Goal: Transaction & Acquisition: Purchase product/service

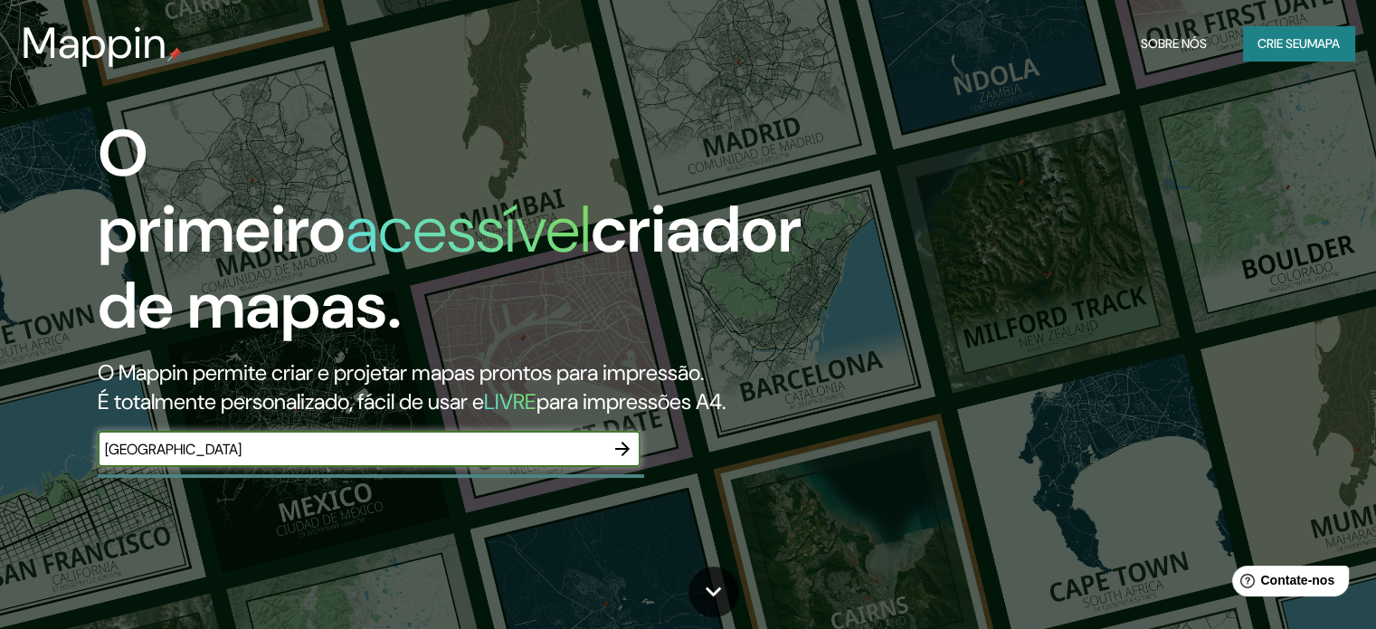
type input "[GEOGRAPHIC_DATA]"
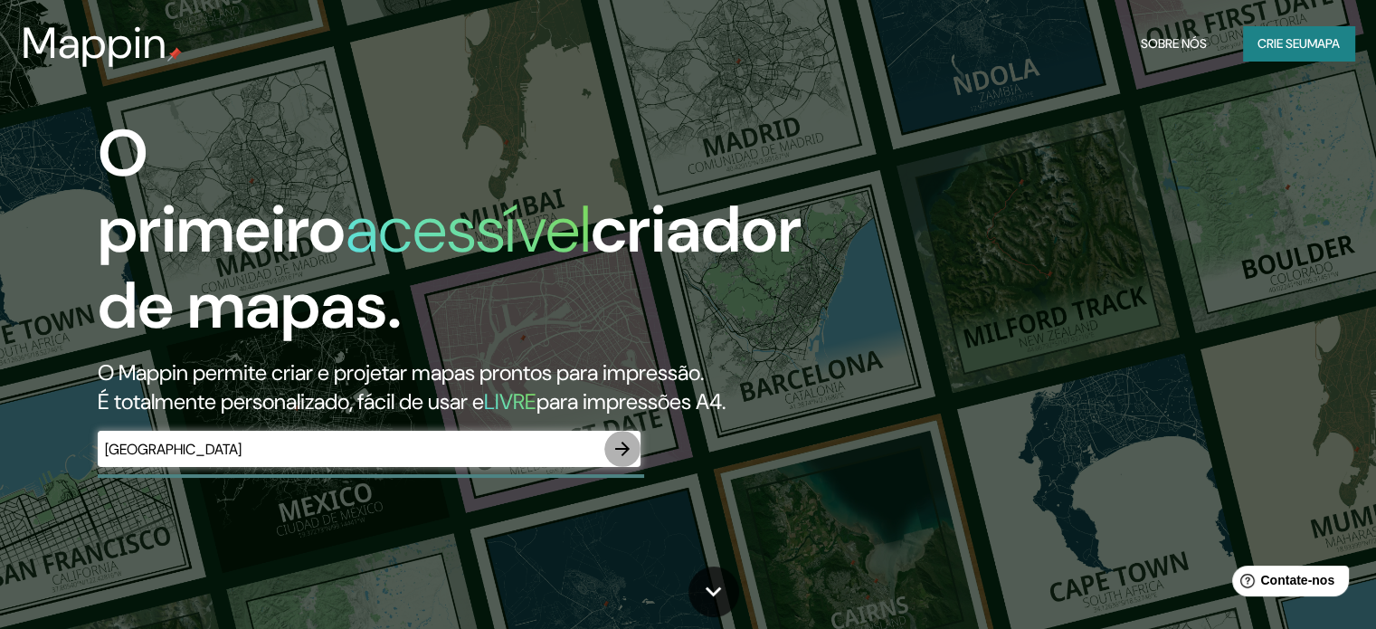
click at [629, 437] on button "button" at bounding box center [622, 449] width 36 height 36
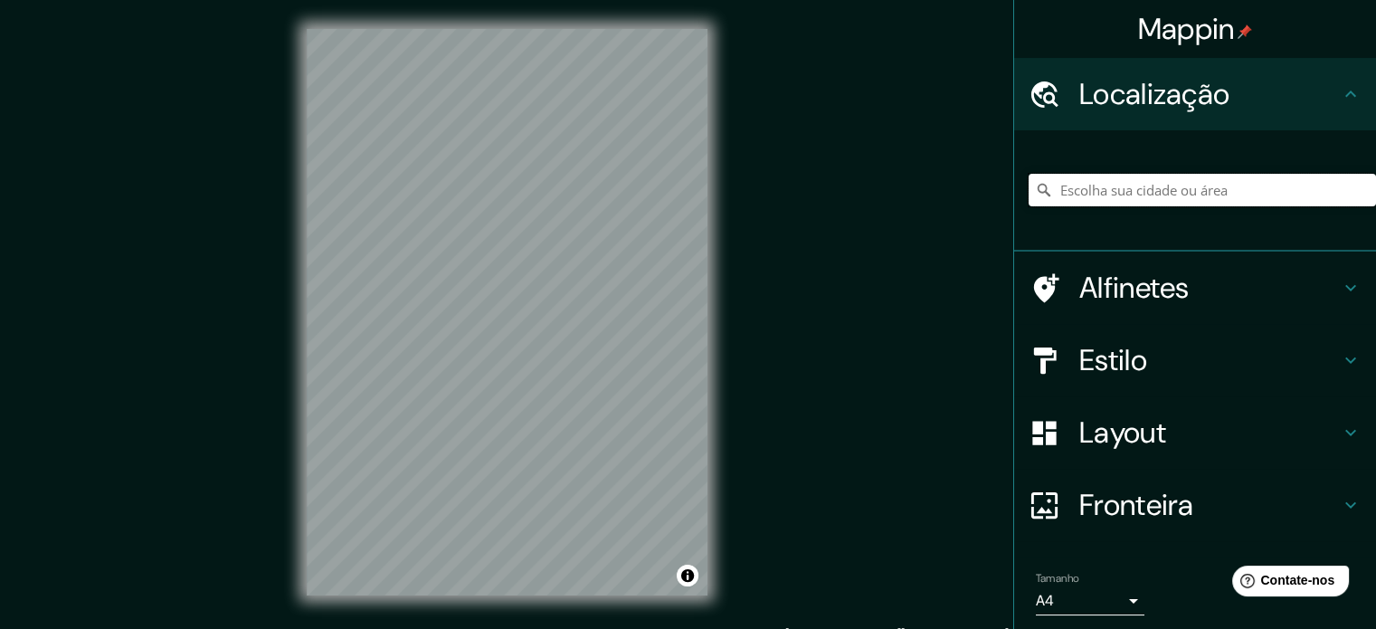
click at [1119, 194] on input "Escolha sua cidade ou área" at bounding box center [1201, 190] width 347 height 33
type input "g"
type input "v"
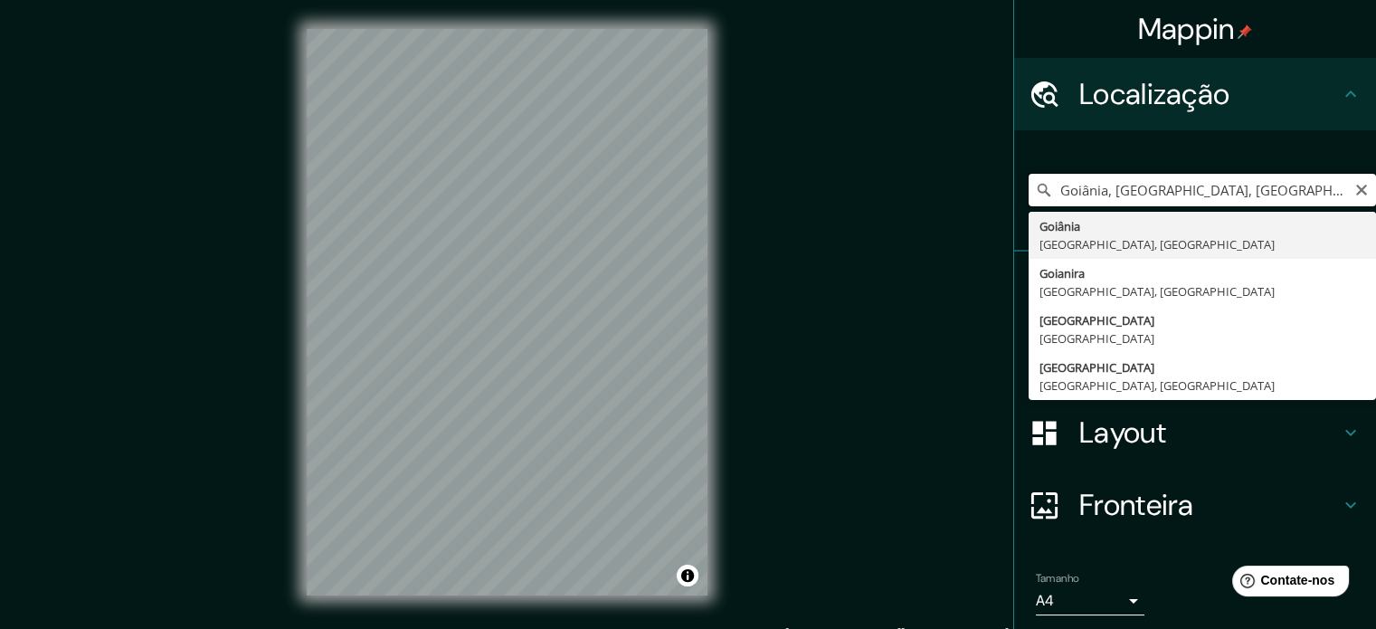
click at [1207, 189] on input "Goiânia, [GEOGRAPHIC_DATA], [GEOGRAPHIC_DATA]" at bounding box center [1201, 190] width 347 height 33
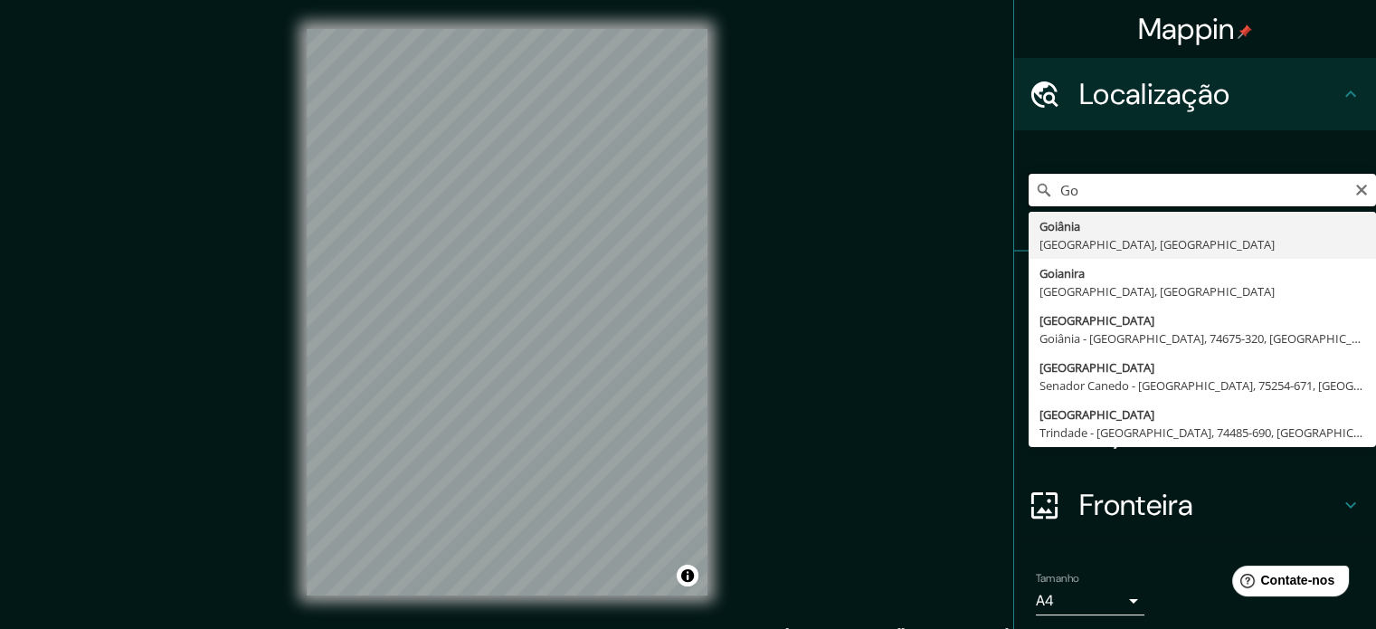
type input "G"
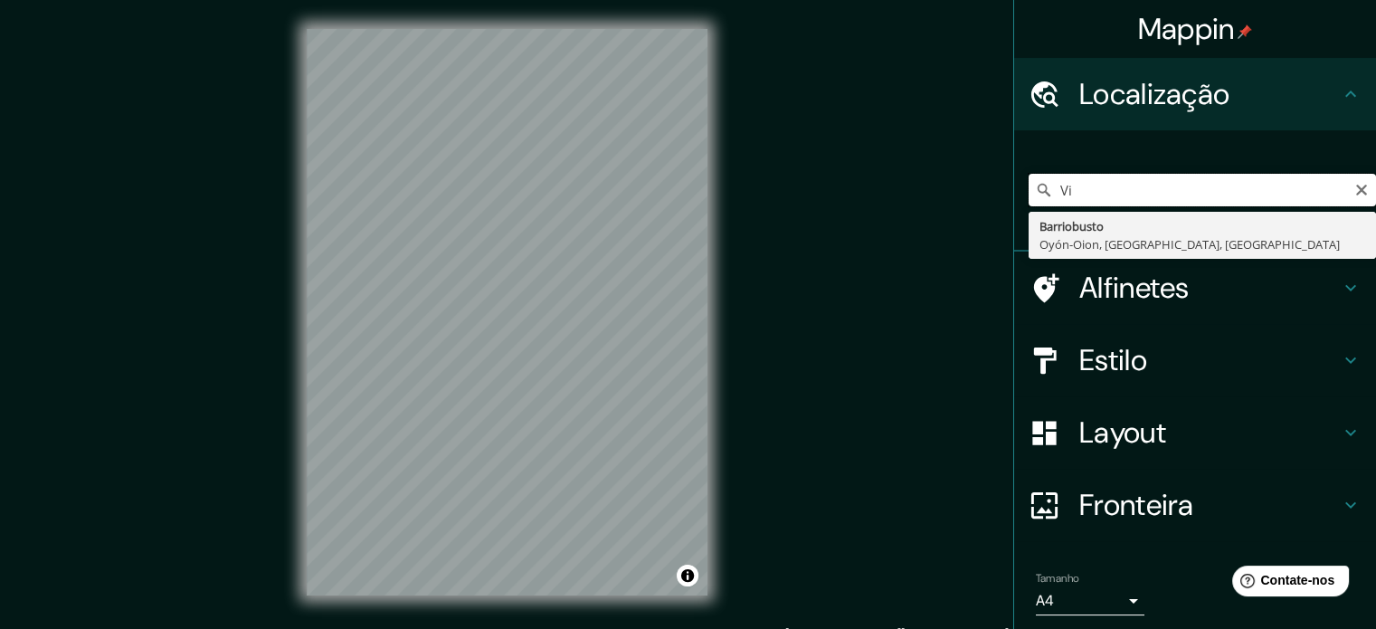
type input "V"
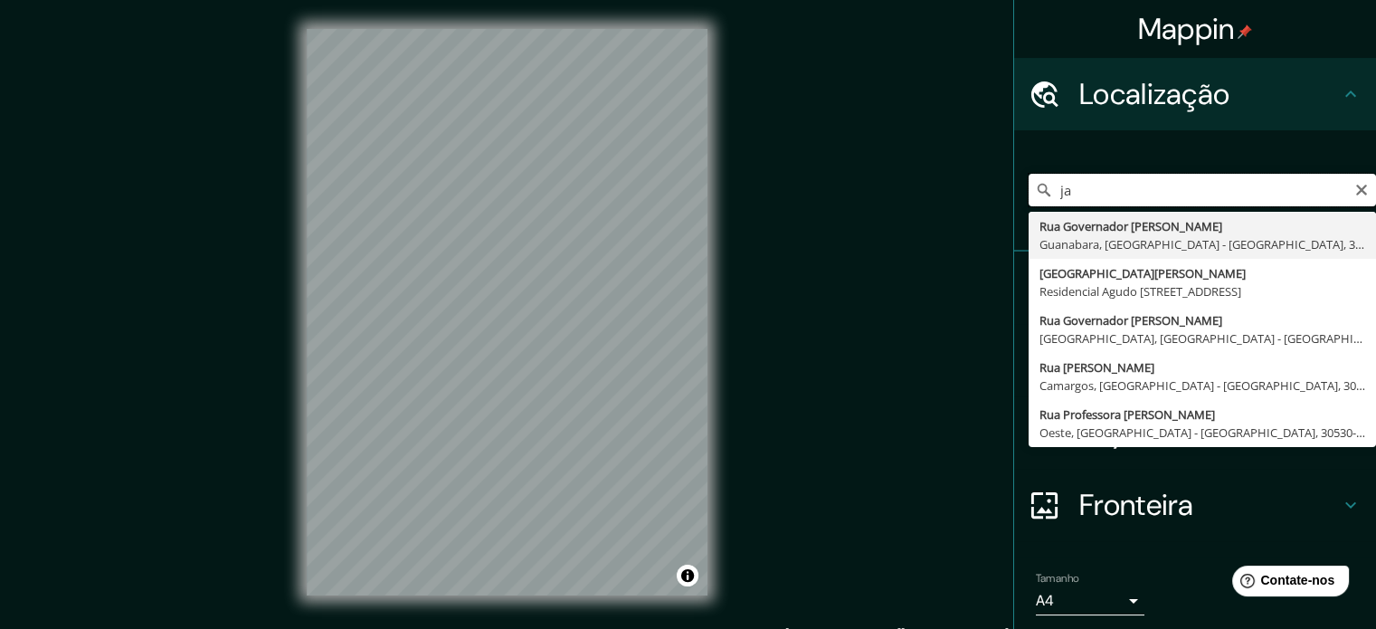
type input "j"
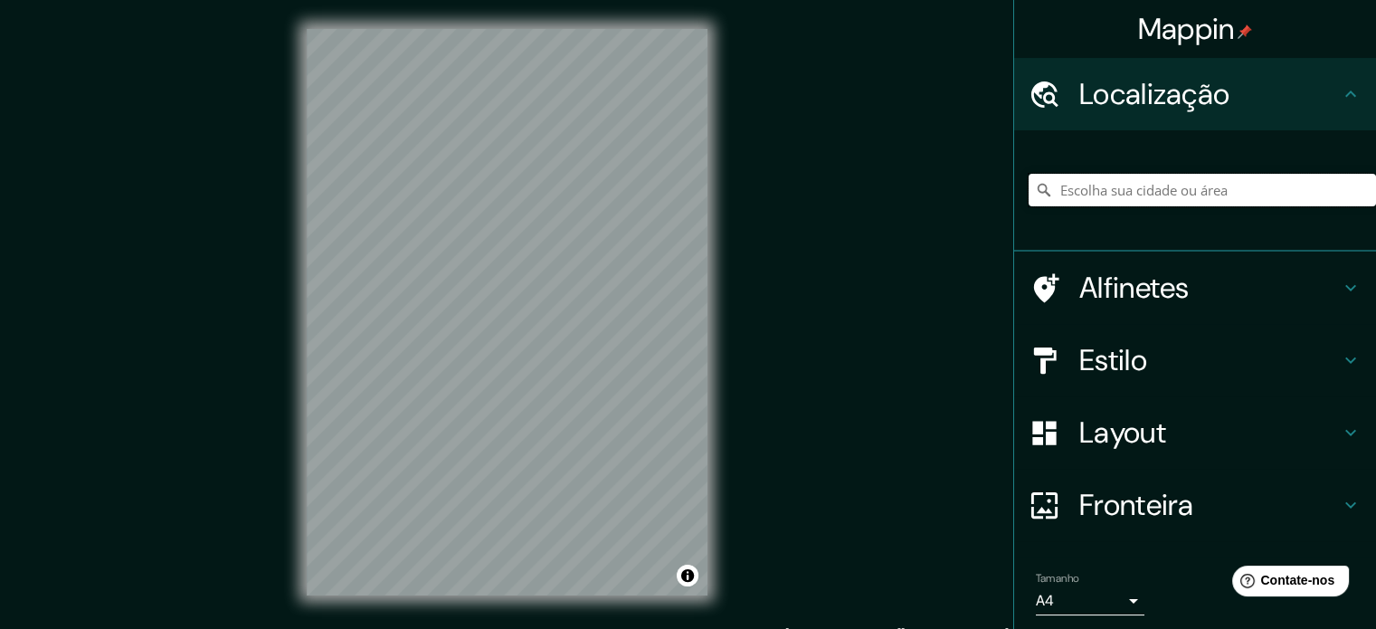
click at [1197, 188] on input "Escolha sua cidade ou área" at bounding box center [1201, 190] width 347 height 33
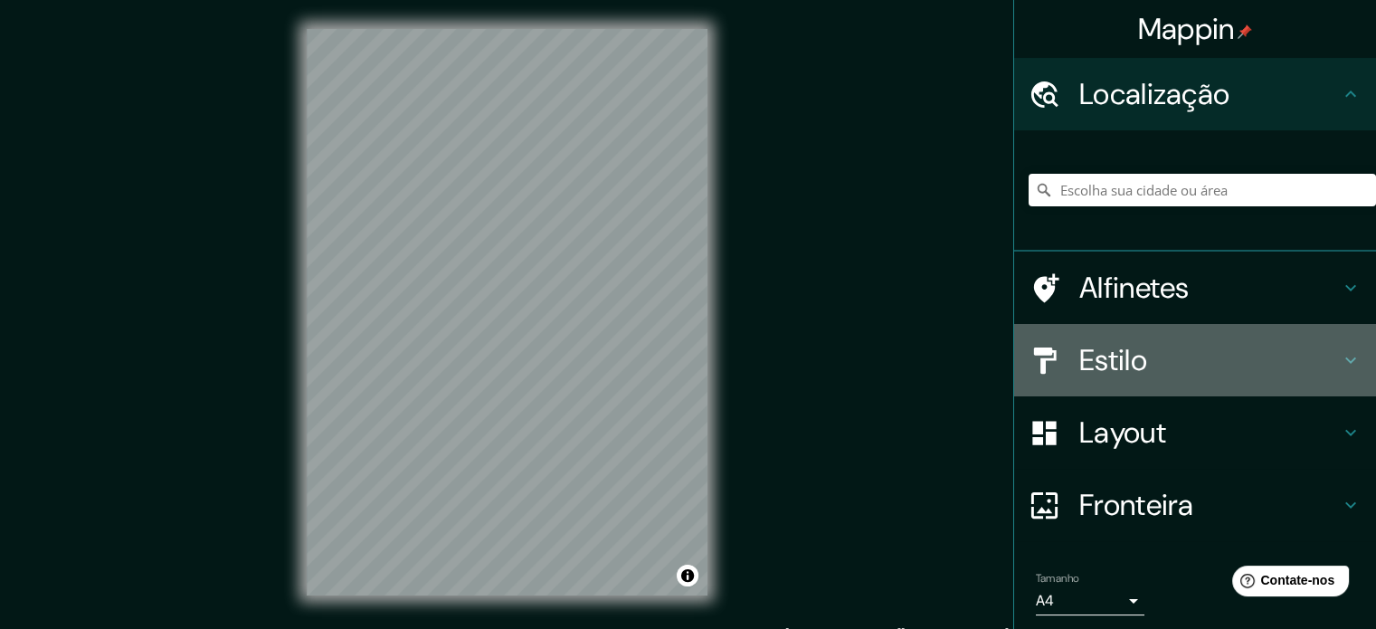
click at [1321, 336] on div "Estilo" at bounding box center [1195, 360] width 362 height 72
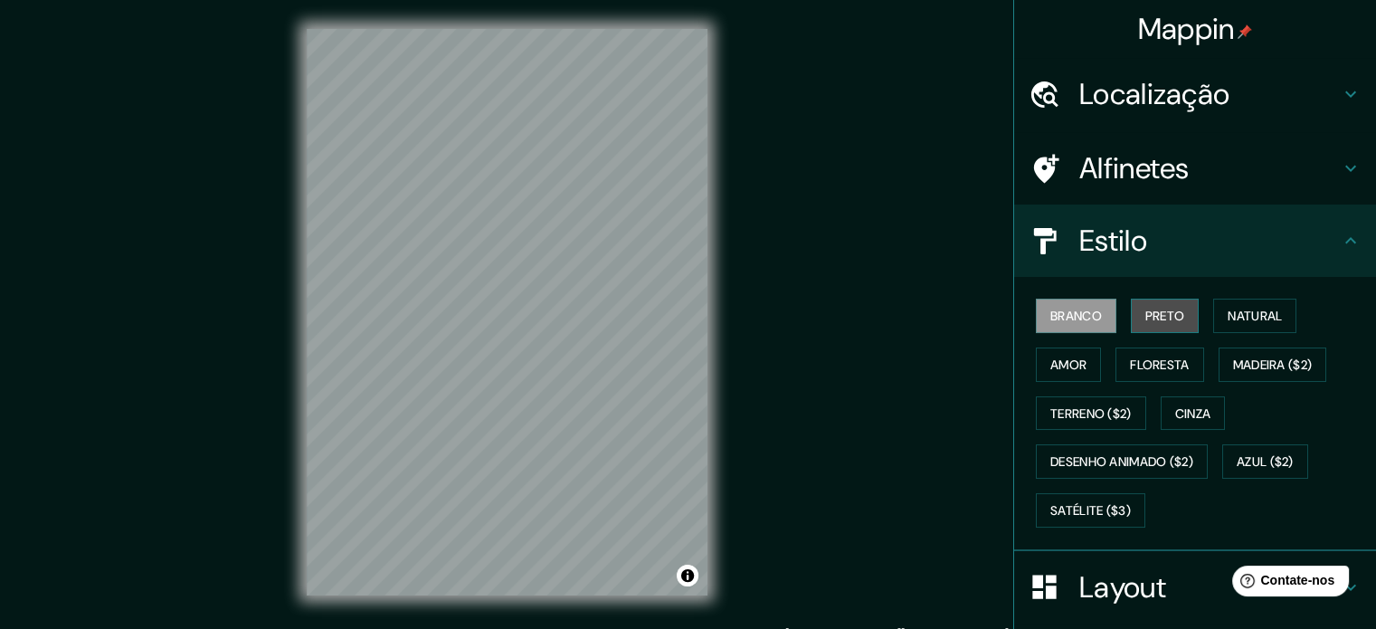
click at [1160, 298] on button "Preto" at bounding box center [1165, 315] width 69 height 34
click at [1094, 316] on button "Branco" at bounding box center [1076, 315] width 80 height 34
click at [1076, 405] on font "Terreno ($2)" at bounding box center [1090, 413] width 81 height 16
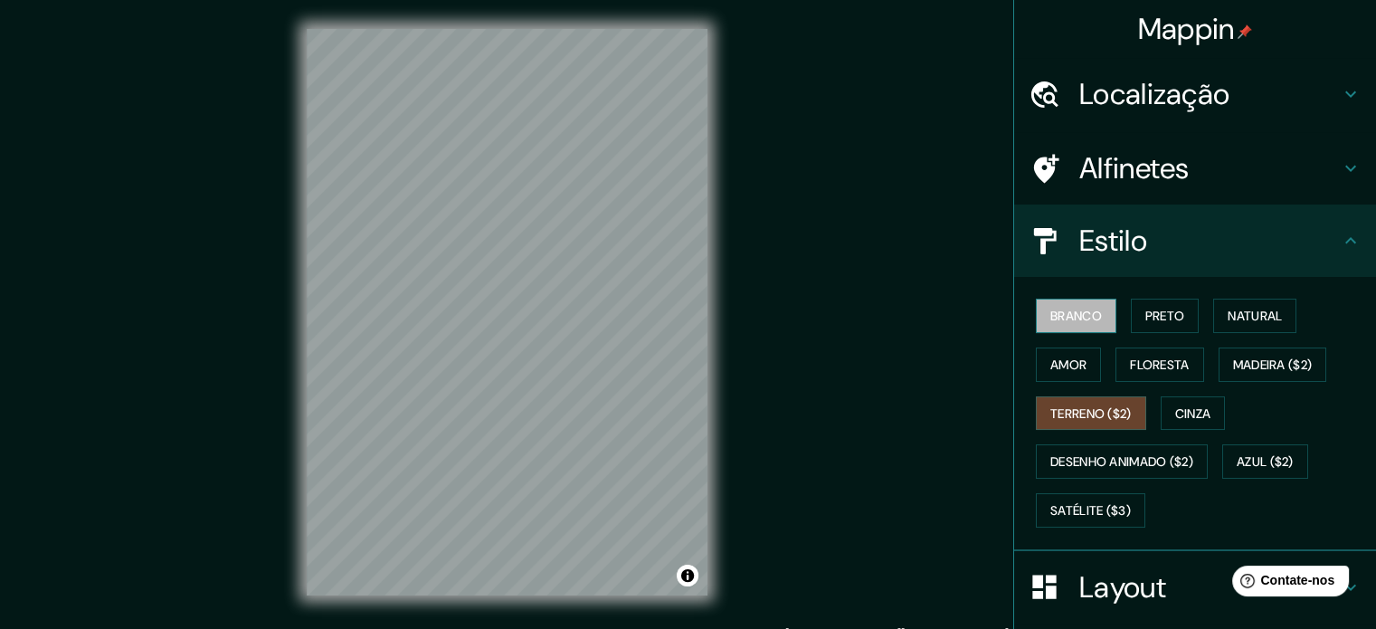
click at [1063, 317] on font "Branco" at bounding box center [1076, 316] width 52 height 16
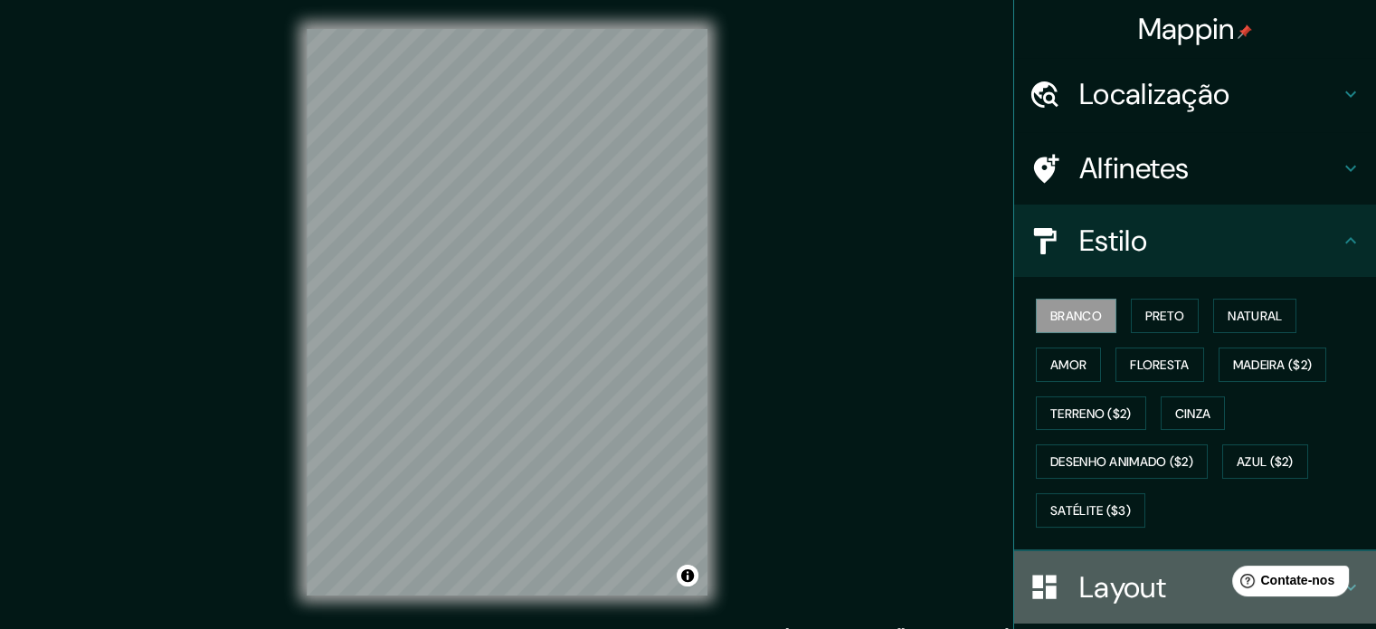
click at [1125, 587] on font "Layout" at bounding box center [1122, 587] width 87 height 38
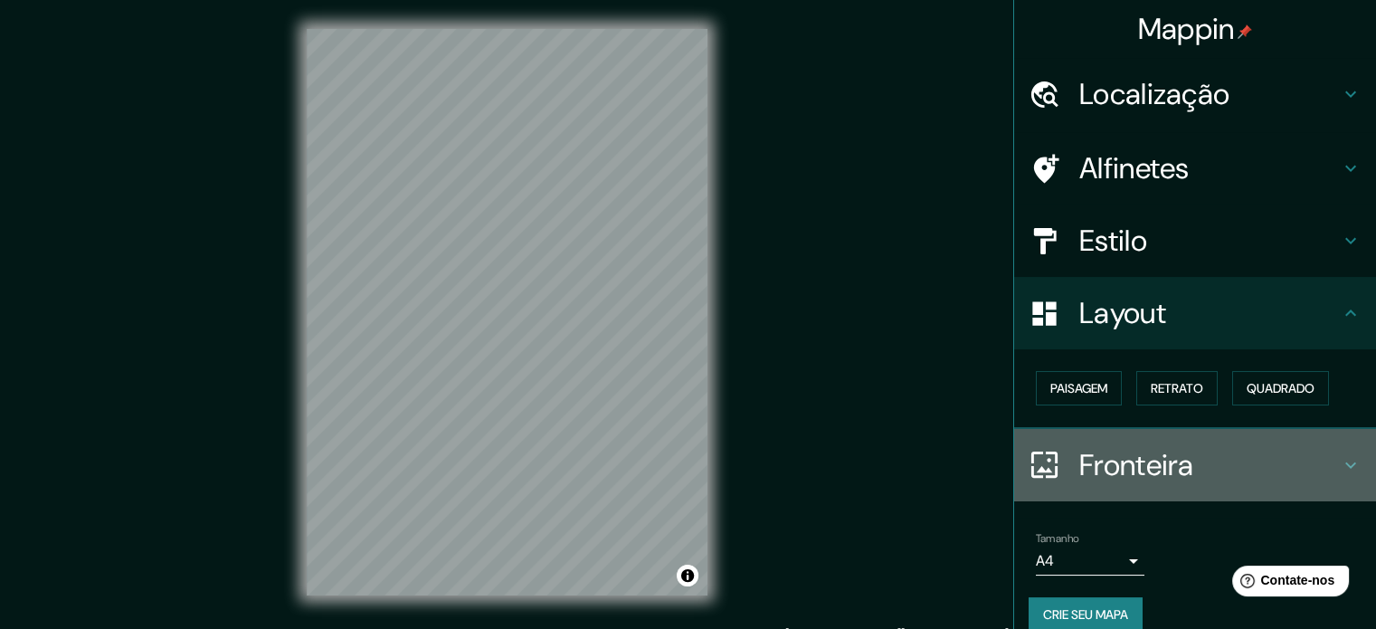
click at [1125, 465] on font "Fronteira" at bounding box center [1136, 465] width 115 height 38
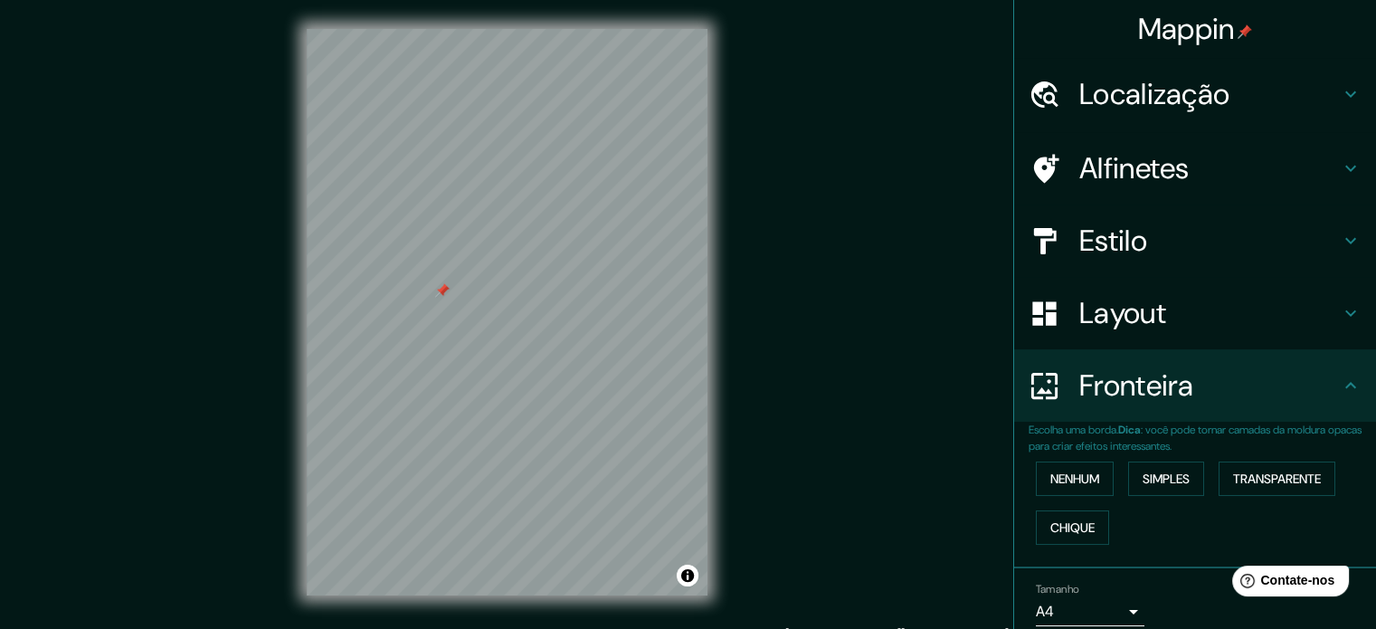
click at [1116, 296] on font "Layout" at bounding box center [1122, 313] width 87 height 38
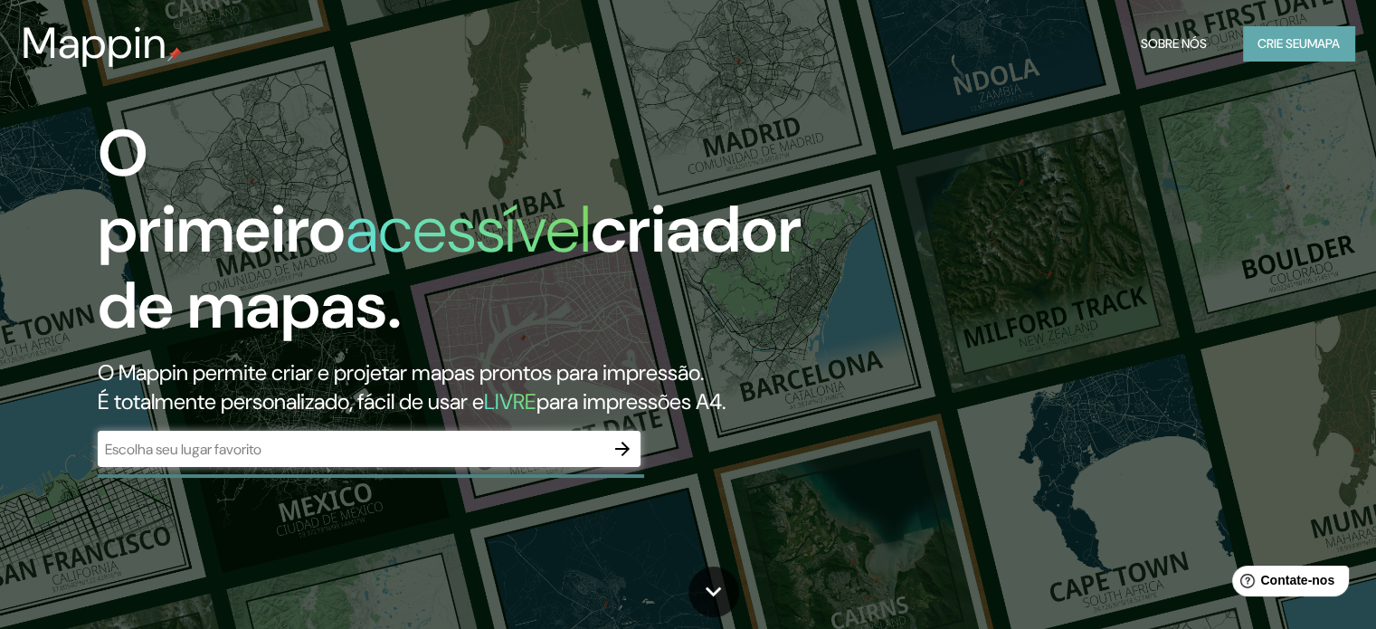
click at [1301, 52] on font "Crie seu" at bounding box center [1282, 44] width 50 height 24
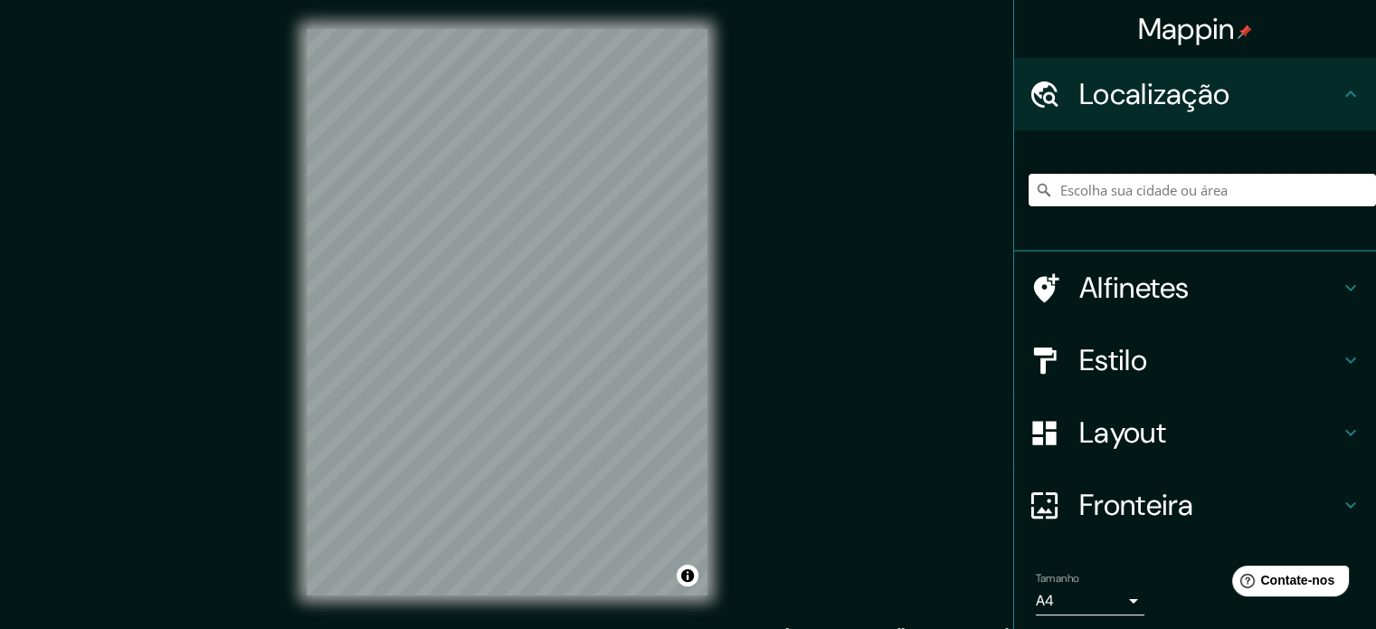
click at [1103, 192] on input "Escolha sua cidade ou área" at bounding box center [1201, 190] width 347 height 33
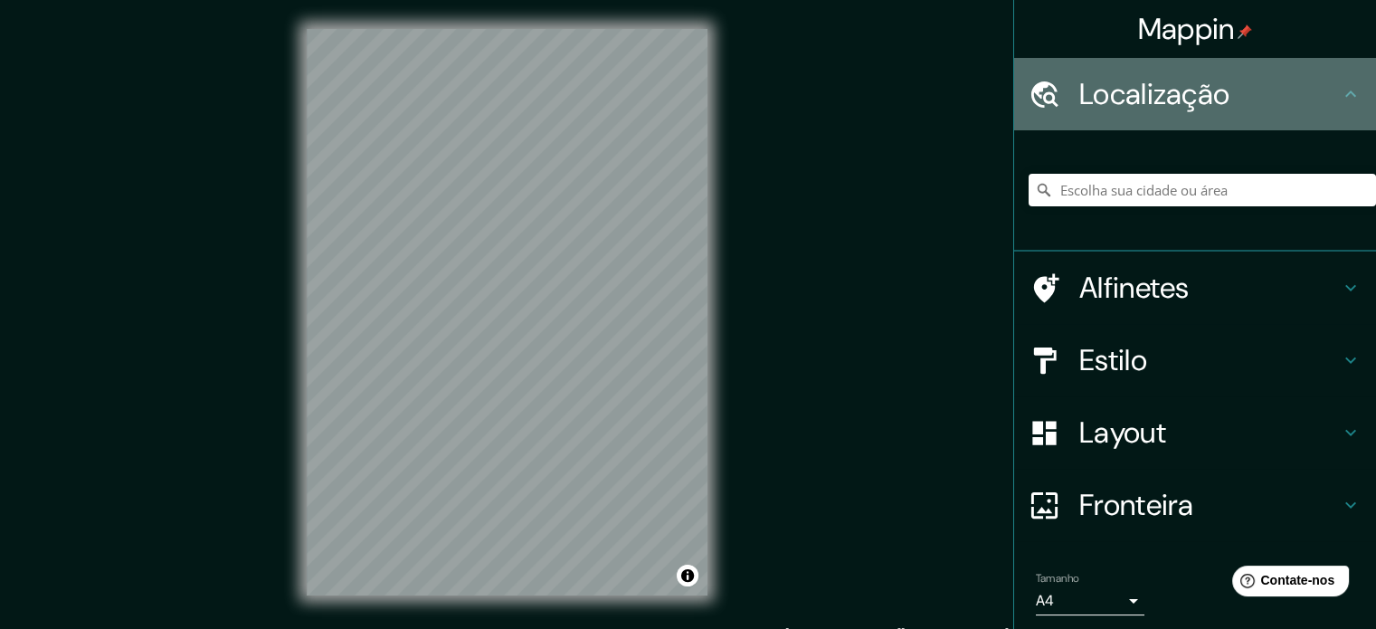
click at [1190, 109] on font "Localização" at bounding box center [1154, 94] width 150 height 38
click at [1060, 87] on div at bounding box center [1053, 95] width 51 height 32
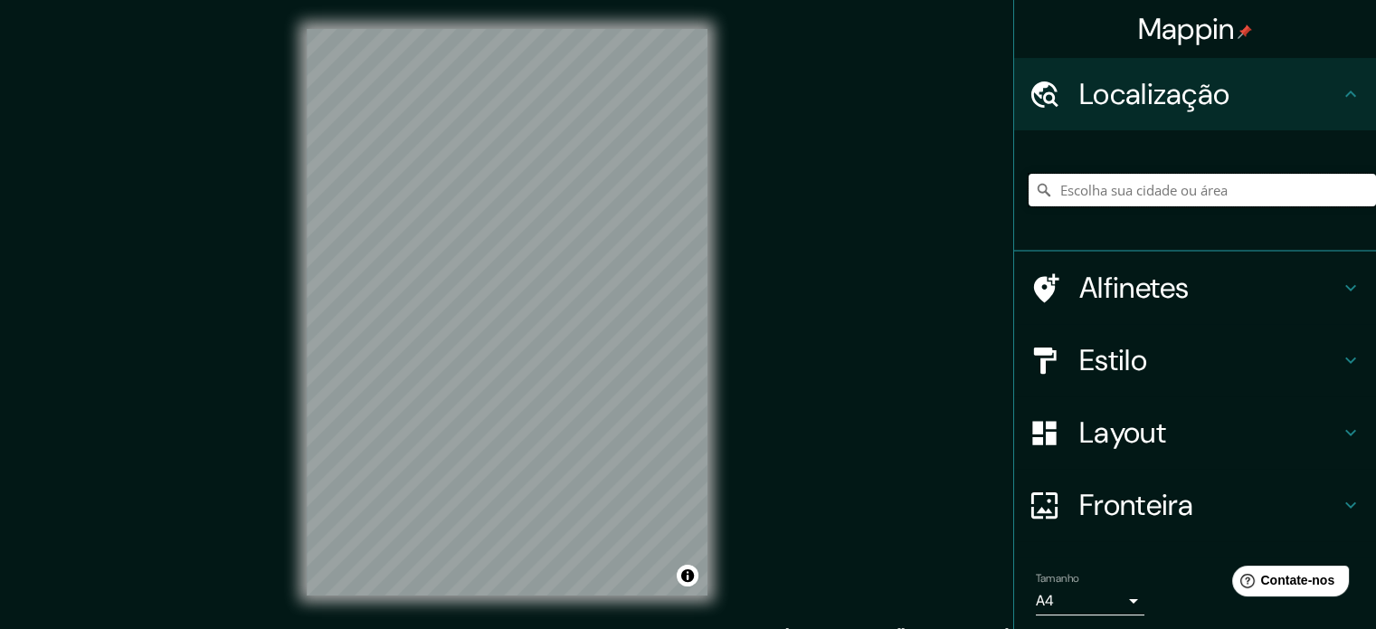
click at [1073, 199] on input "Escolha sua cidade ou área" at bounding box center [1201, 190] width 347 height 33
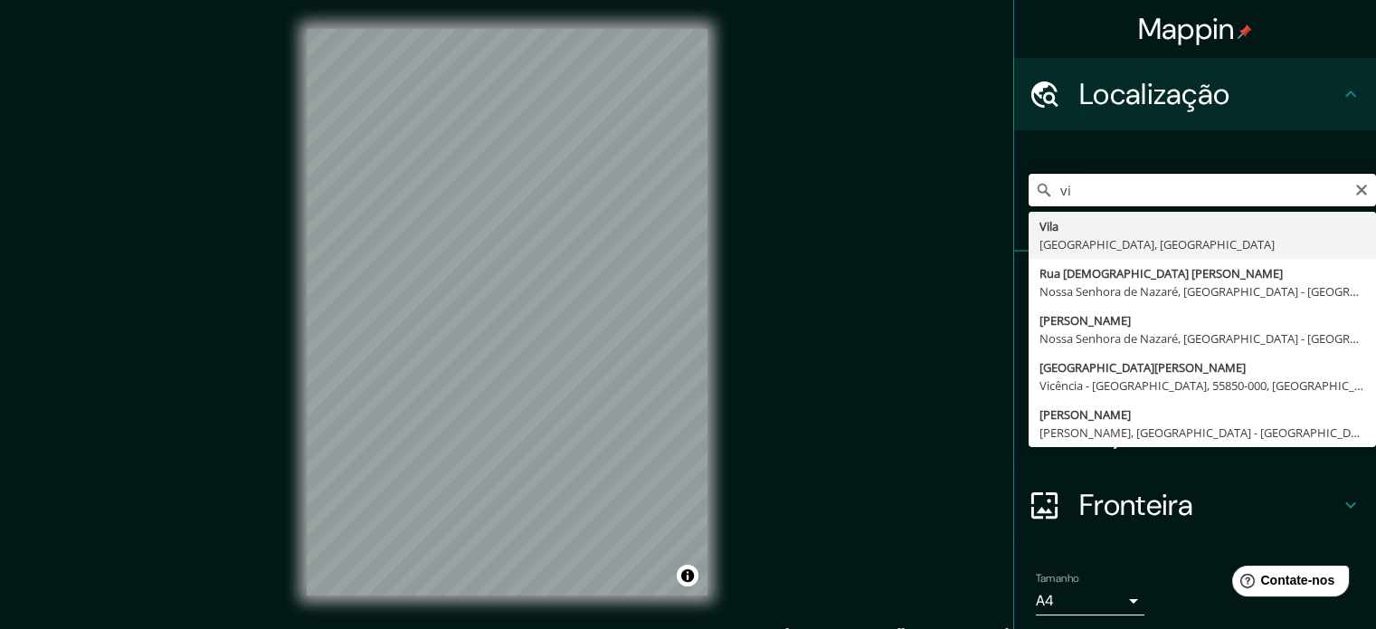
type input "v"
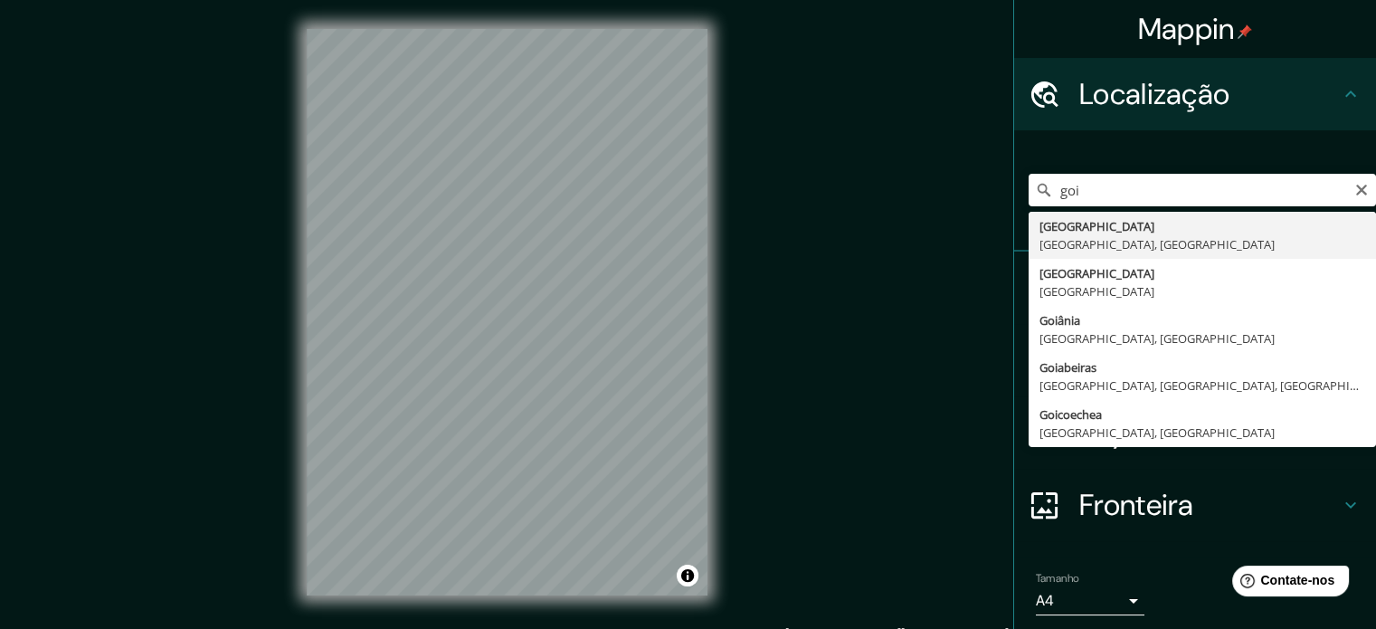
type input "Goiânia, [GEOGRAPHIC_DATA], [GEOGRAPHIC_DATA]"
